Goal: Information Seeking & Learning: Learn about a topic

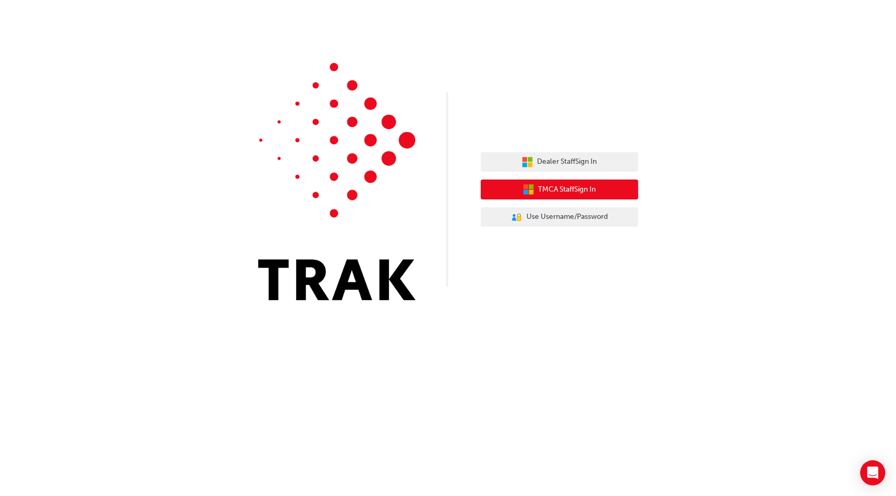
click at [514, 194] on button "TMCA Staff Sign In" at bounding box center [559, 189] width 157 height 20
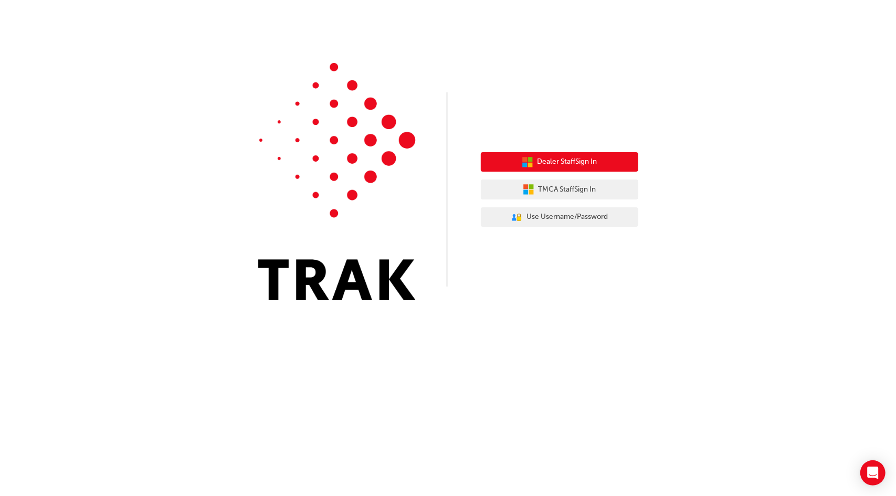
click at [587, 165] on span "Dealer Staff Sign In" at bounding box center [567, 162] width 60 height 12
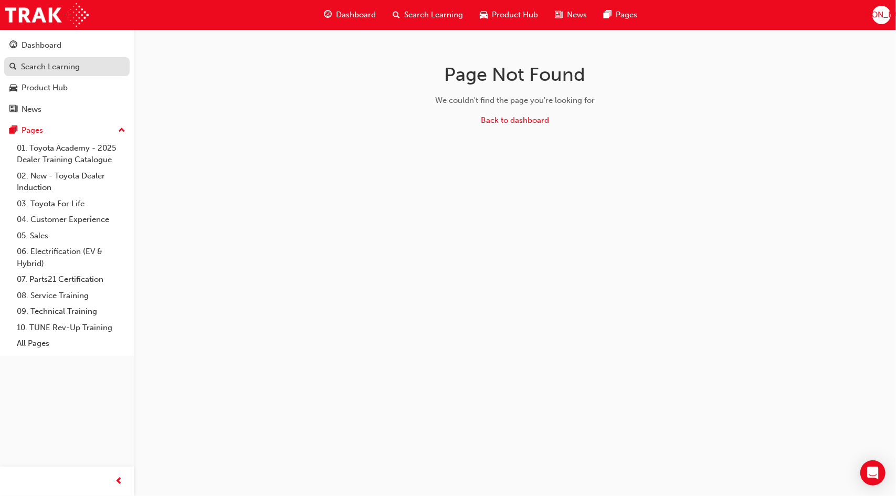
click at [78, 72] on div "Search Learning" at bounding box center [50, 67] width 59 height 12
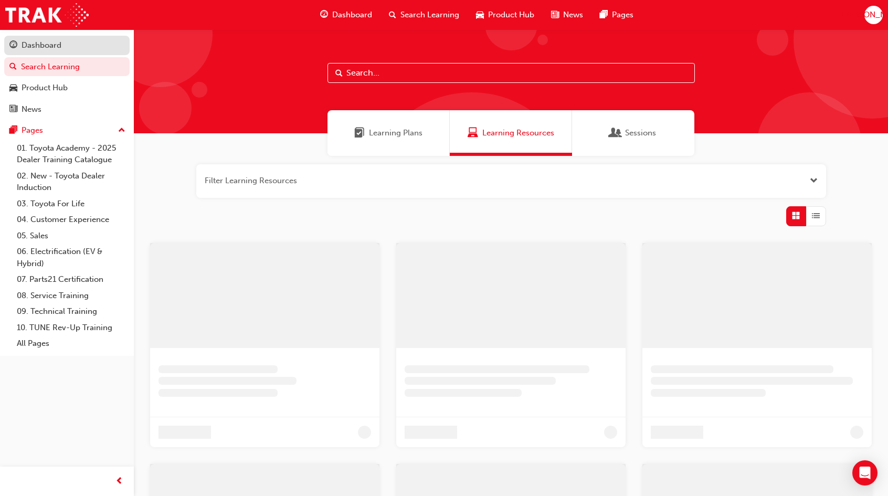
click at [72, 47] on div "Dashboard" at bounding box center [66, 45] width 115 height 13
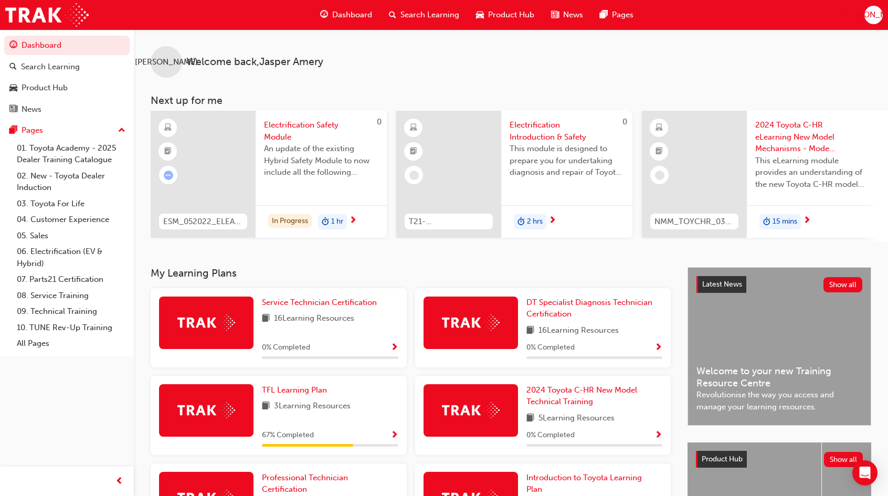
scroll to position [130, 0]
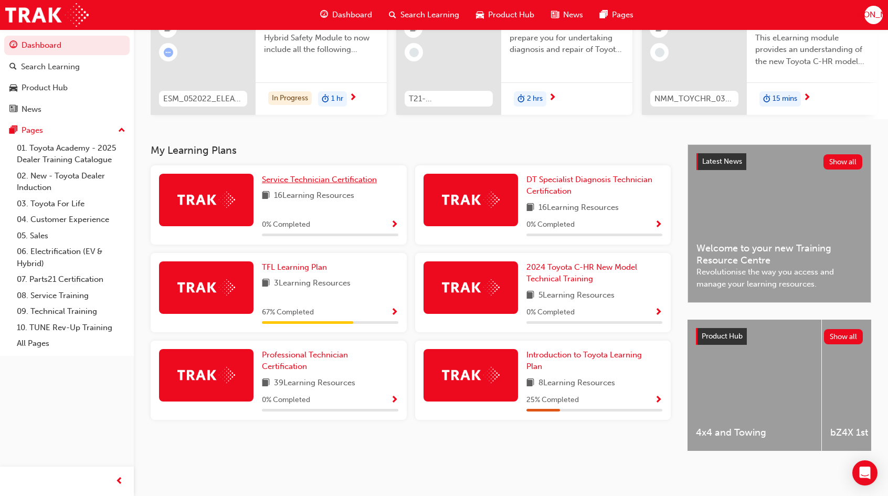
click at [348, 177] on span "Service Technician Certification" at bounding box center [319, 179] width 115 height 9
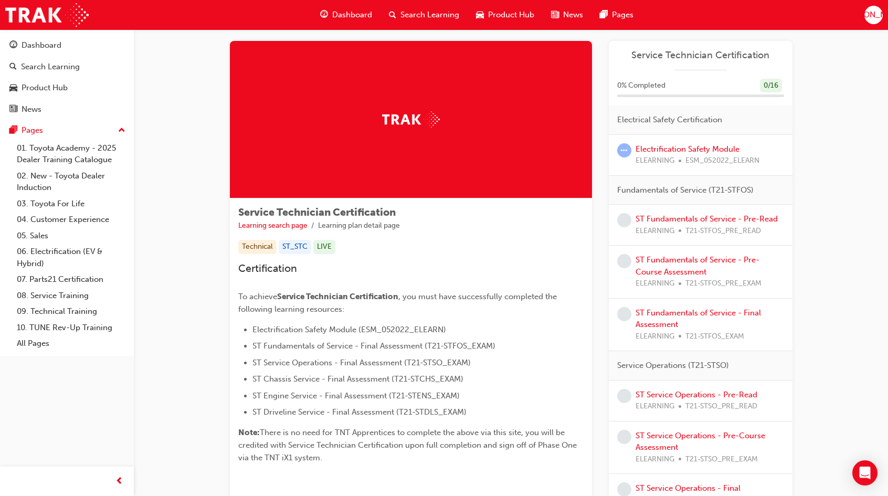
scroll to position [6, 0]
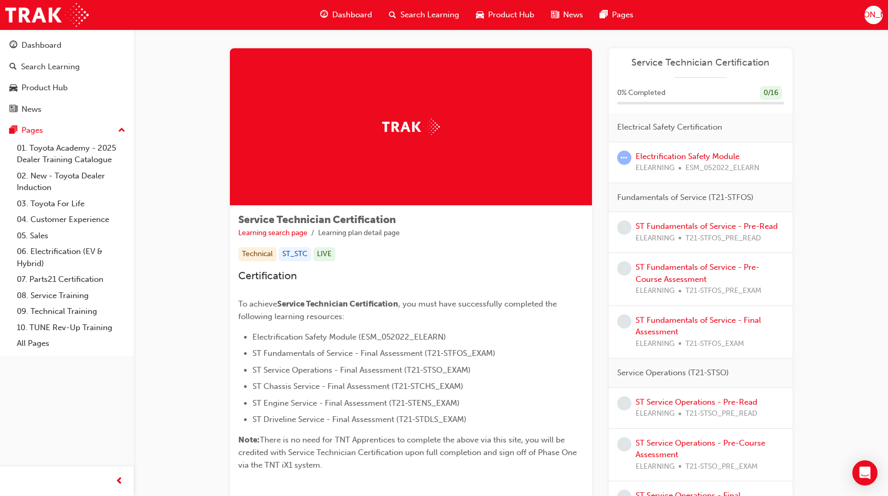
click at [696, 151] on div "Electrification Safety Module ELEARNING ESM_052022_ELEARN" at bounding box center [697, 163] width 124 height 24
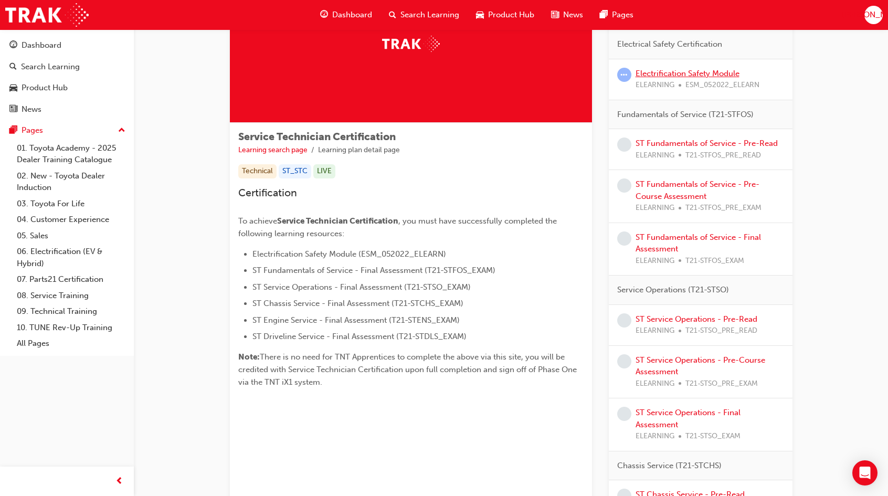
scroll to position [0, 0]
